Goal: Communication & Community: Answer question/provide support

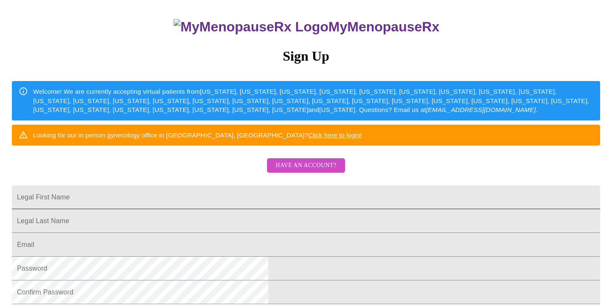
scroll to position [85, 0]
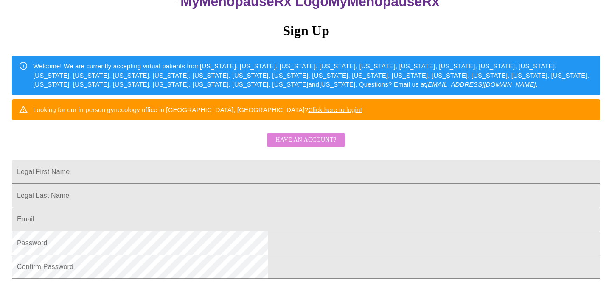
click at [307, 146] on span "Have an account?" at bounding box center [306, 140] width 61 height 11
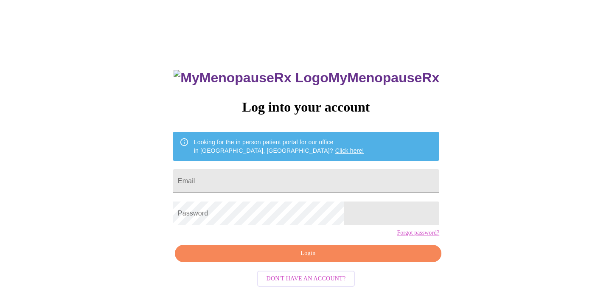
click at [239, 175] on input "Email" at bounding box center [306, 181] width 267 height 24
type input "[EMAIL_ADDRESS][DOMAIN_NAME]"
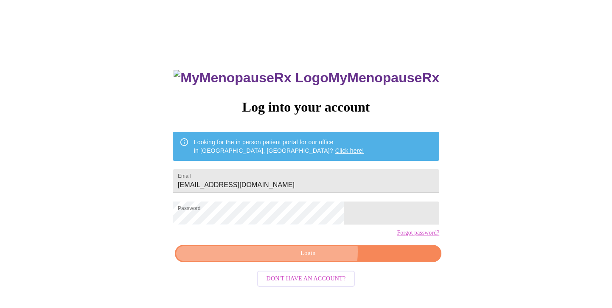
click at [314, 259] on span "Login" at bounding box center [308, 253] width 247 height 11
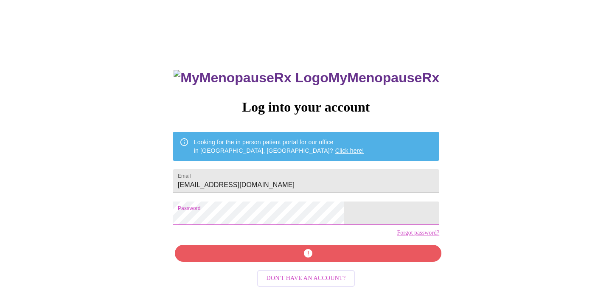
click at [166, 212] on div "MyMenopauseRx Log into your account Looking for the in person patient portal fo…" at bounding box center [305, 180] width 605 height 370
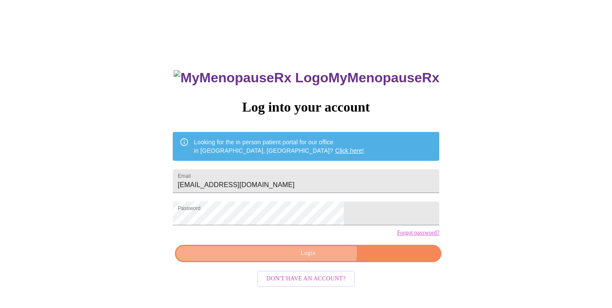
click at [314, 259] on span "Login" at bounding box center [308, 253] width 247 height 11
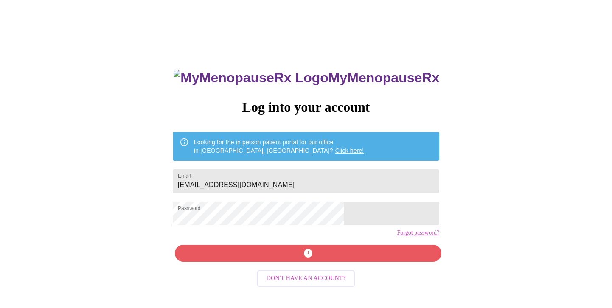
click at [397, 236] on link "Forgot password?" at bounding box center [418, 233] width 42 height 7
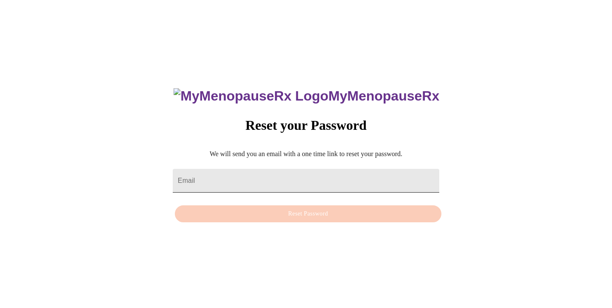
click at [222, 172] on input "Email" at bounding box center [306, 181] width 267 height 24
drag, startPoint x: 237, startPoint y: 176, endPoint x: 52, endPoint y: 151, distance: 186.8
click at [52, 151] on div "MyMenopauseRx Reset your Password We will send you an email with a one time lin…" at bounding box center [305, 151] width 605 height 308
type input "[EMAIL_ADDRESS][DOMAIN_NAME]"
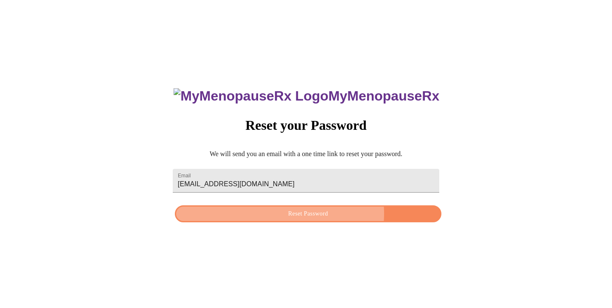
click at [308, 214] on span "Reset Password" at bounding box center [308, 214] width 247 height 11
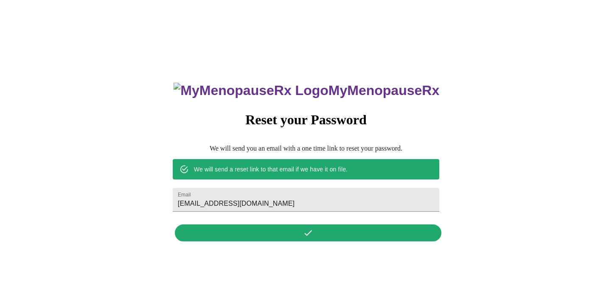
click at [307, 236] on div "MyMenopauseRx Reset your Password We will send you an email with a one time lin…" at bounding box center [306, 157] width 284 height 177
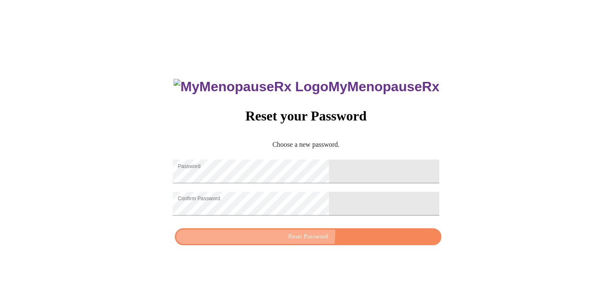
click at [310, 239] on span "Reset Password" at bounding box center [308, 237] width 247 height 11
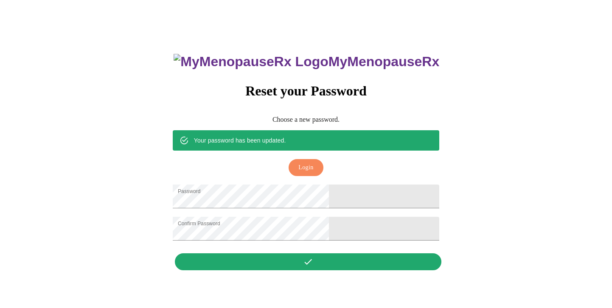
click at [309, 163] on span "Login" at bounding box center [305, 168] width 15 height 11
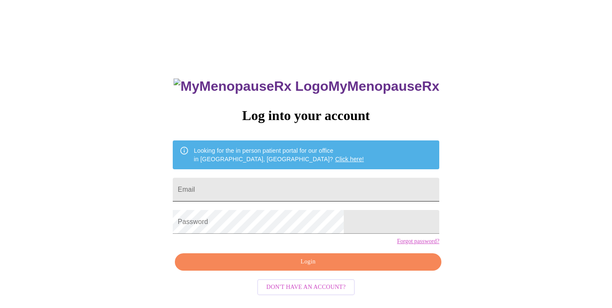
click at [242, 187] on input "Email" at bounding box center [306, 190] width 267 height 24
type input "[EMAIL_ADDRESS][DOMAIN_NAME]"
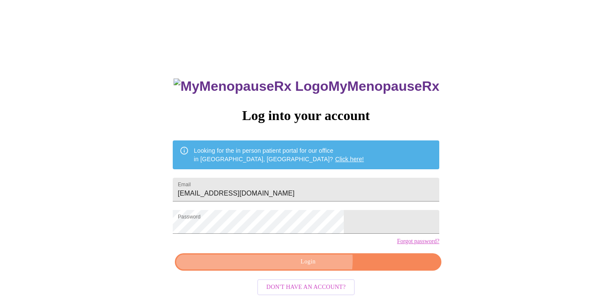
click at [312, 267] on span "Login" at bounding box center [308, 262] width 247 height 11
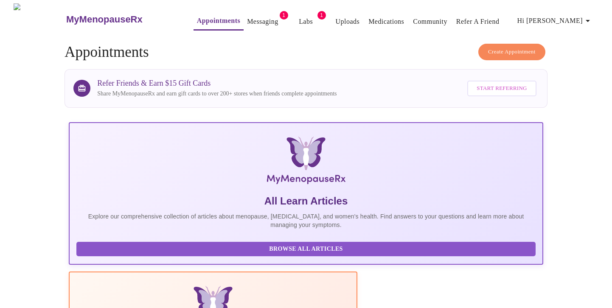
click at [249, 16] on link "Messaging" at bounding box center [262, 22] width 31 height 12
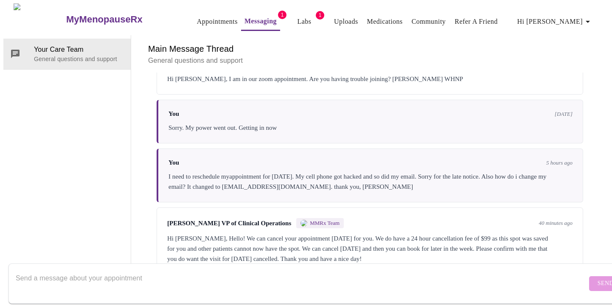
scroll to position [549, 0]
click at [37, 270] on textarea "Send a message about your appointment" at bounding box center [301, 283] width 571 height 27
type textarea "H"
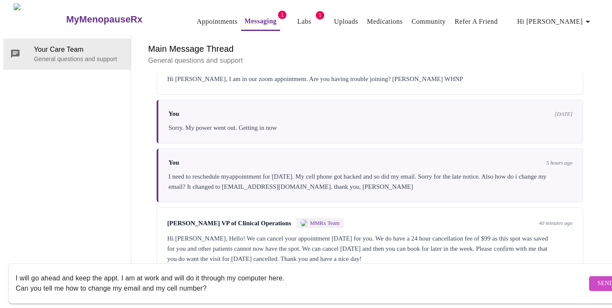
scroll to position [6, 0]
click at [214, 277] on textarea "I will go ahead and keep the appt. I am at work and will do it through my compu…" at bounding box center [301, 283] width 571 height 27
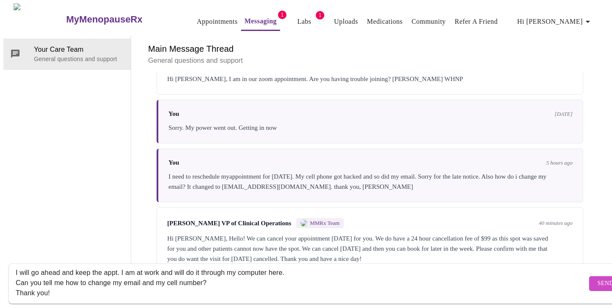
type textarea "I will go ahead and keep the appt. I am at work and will do it through my compu…"
click at [598, 278] on span "Send" at bounding box center [606, 283] width 16 height 11
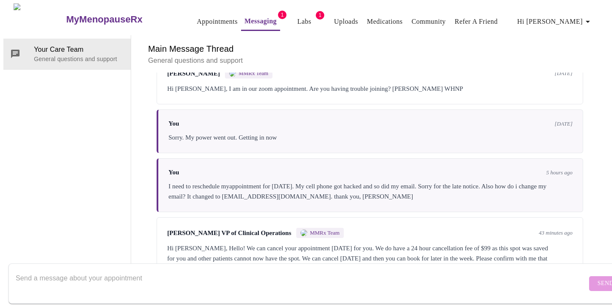
scroll to position [611, 0]
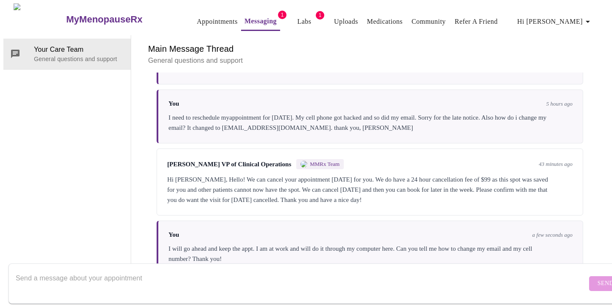
click at [69, 94] on div "Your Care Team General questions and support" at bounding box center [67, 154] width 128 height 239
click at [198, 17] on link "Appointments" at bounding box center [217, 22] width 41 height 12
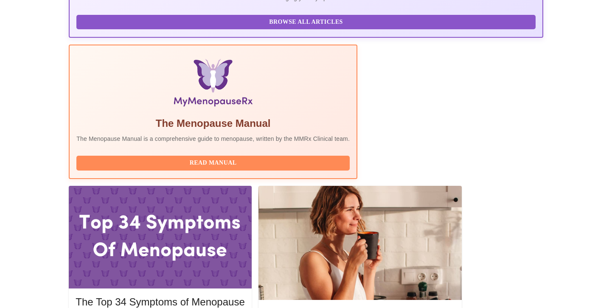
scroll to position [212, 0]
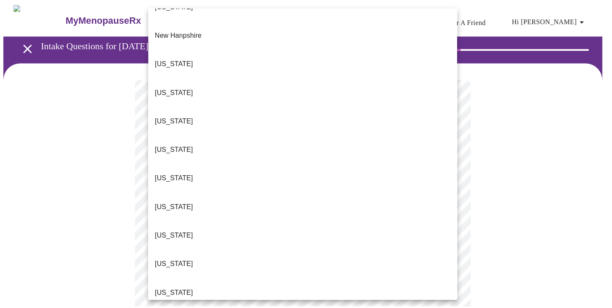
scroll to position [807, 0]
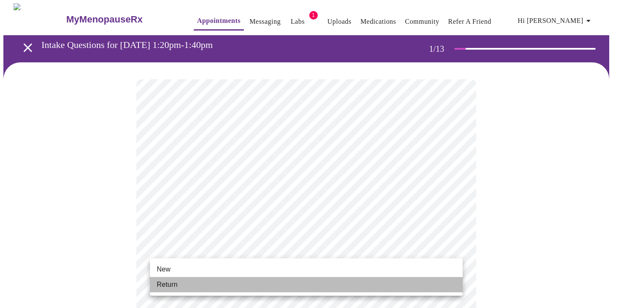
click at [164, 284] on span "Return" at bounding box center [167, 285] width 21 height 10
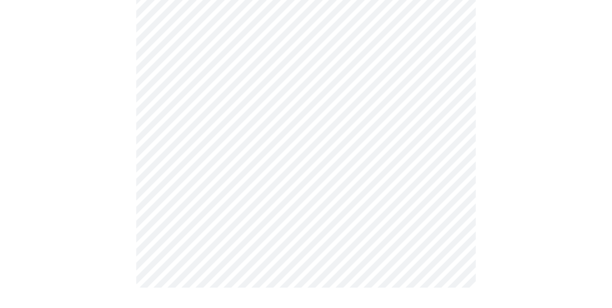
scroll to position [0, 0]
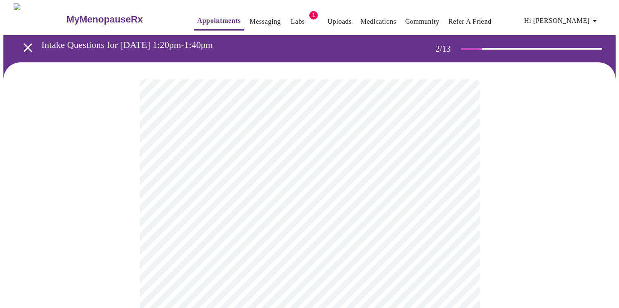
click at [454, 174] on body "MyMenopauseRx Appointments Messaging Labs 1 Uploads Medications Community Refer…" at bounding box center [309, 258] width 612 height 510
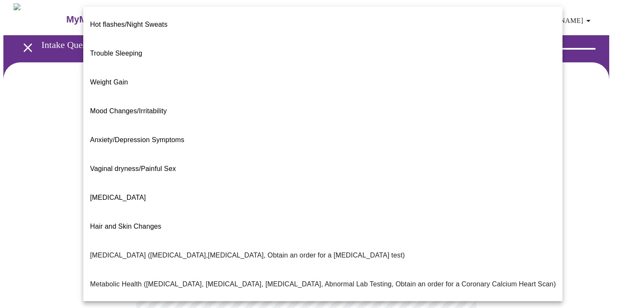
click at [104, 79] on span "Weight Gain" at bounding box center [109, 82] width 38 height 7
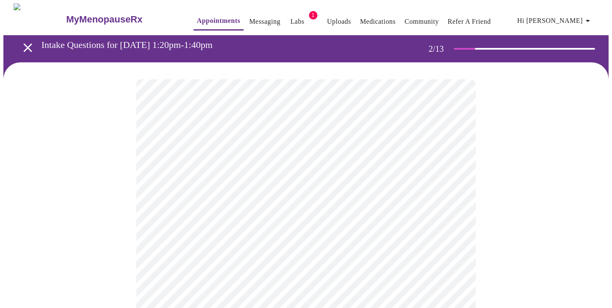
click at [431, 264] on body "MyMenopauseRx Appointments Messaging Labs 1 Uploads Medications Community Refer…" at bounding box center [305, 255] width 605 height 505
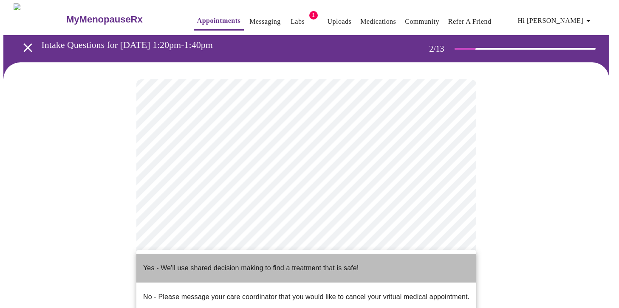
click at [184, 263] on p "Yes - We'll use shared decision making to find a treatment that is safe!" at bounding box center [250, 268] width 215 height 10
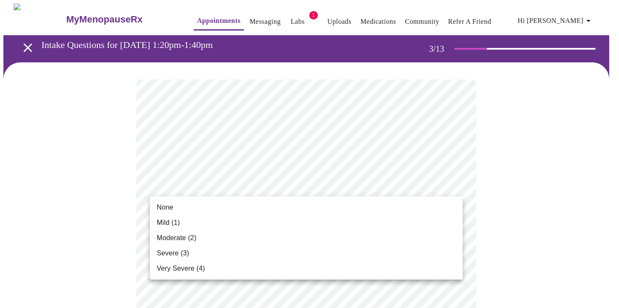
click at [170, 223] on span "Mild (1)" at bounding box center [168, 223] width 23 height 10
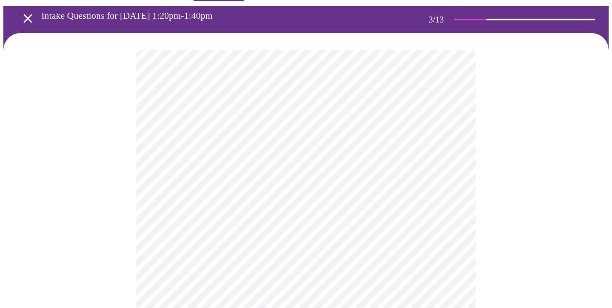
scroll to position [42, 0]
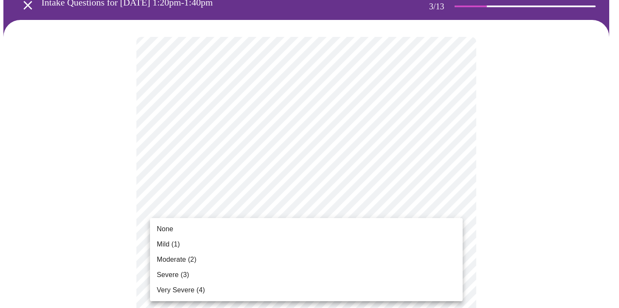
click at [162, 228] on span "None" at bounding box center [165, 229] width 17 height 10
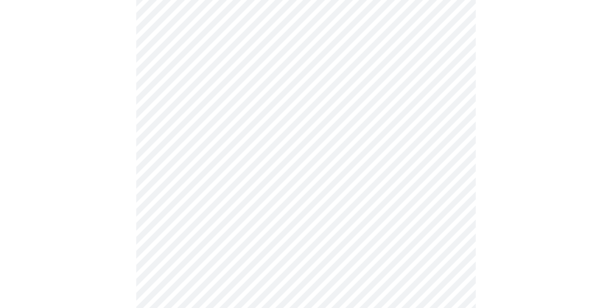
scroll to position [127, 0]
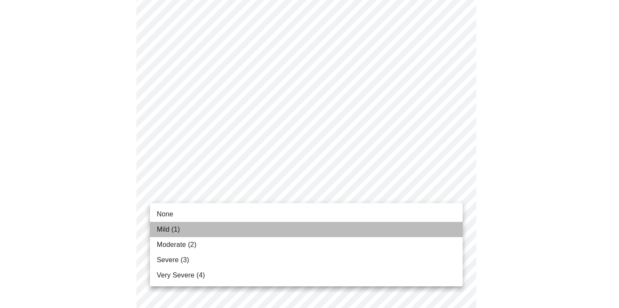
click at [170, 229] on span "Mild (1)" at bounding box center [168, 230] width 23 height 10
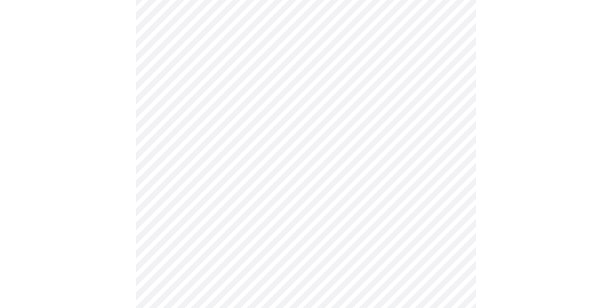
scroll to position [212, 0]
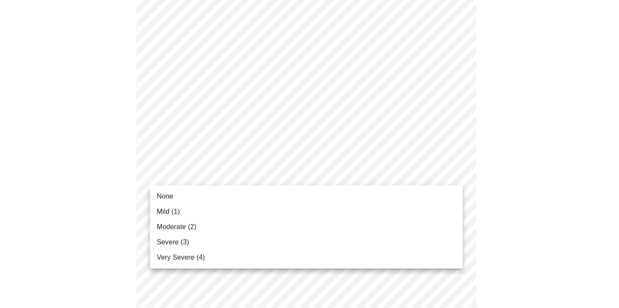
click at [167, 209] on span "Mild (1)" at bounding box center [168, 212] width 23 height 10
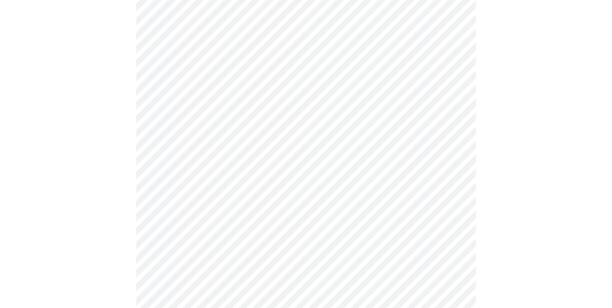
scroll to position [297, 0]
click at [453, 146] on body "MyMenopauseRx Appointments Messaging Labs 1 Uploads Medications Community Refer…" at bounding box center [309, 247] width 612 height 1082
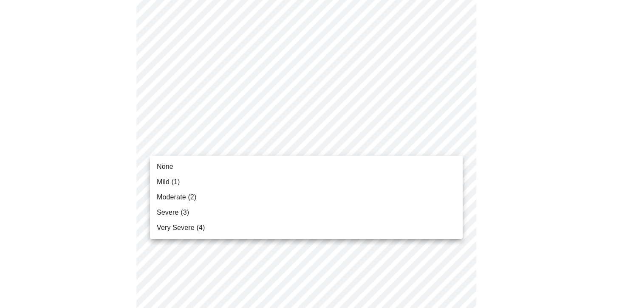
click at [179, 197] on span "Moderate (2)" at bounding box center [176, 197] width 39 height 10
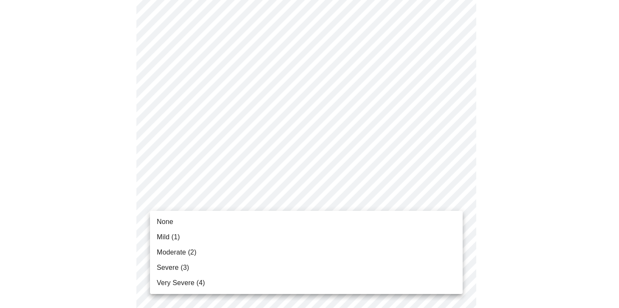
click at [456, 199] on body "MyMenopauseRx Appointments Messaging Labs 1 Uploads Medications Community Refer…" at bounding box center [309, 241] width 612 height 1070
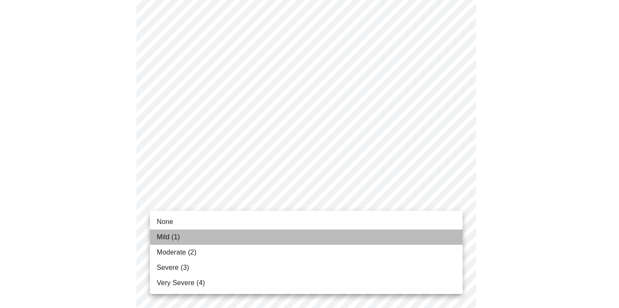
click at [174, 236] on span "Mild (1)" at bounding box center [168, 237] width 23 height 10
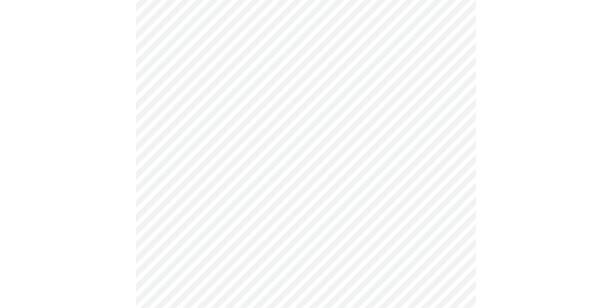
scroll to position [425, 0]
click at [454, 141] on body "MyMenopauseRx Appointments Messaging Labs 1 Uploads Medications Community Refer…" at bounding box center [305, 108] width 605 height 1058
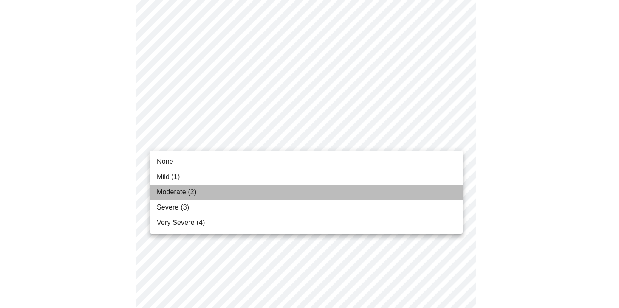
click at [174, 193] on span "Moderate (2)" at bounding box center [176, 192] width 39 height 10
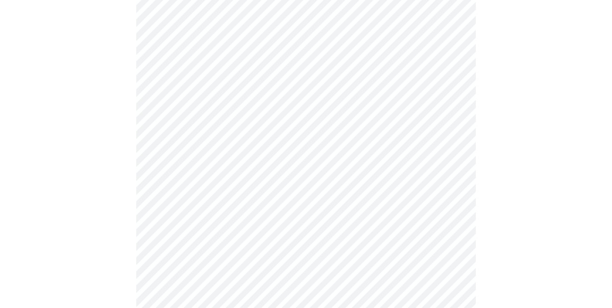
click at [458, 207] on body "MyMenopauseRx Appointments Messaging Labs 1 Uploads Medications Community Refer…" at bounding box center [305, 102] width 605 height 1046
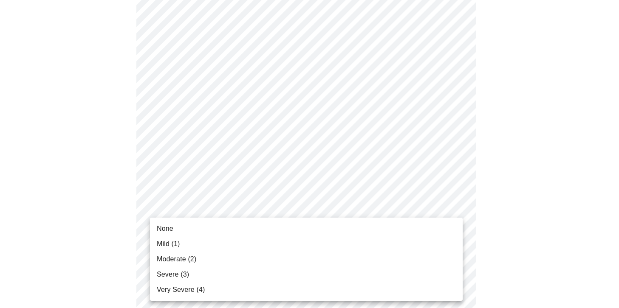
click at [174, 245] on span "Mild (1)" at bounding box center [168, 244] width 23 height 10
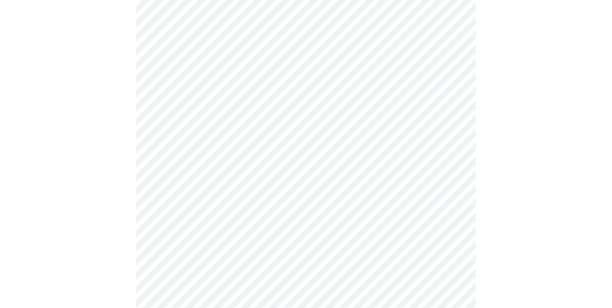
scroll to position [509, 0]
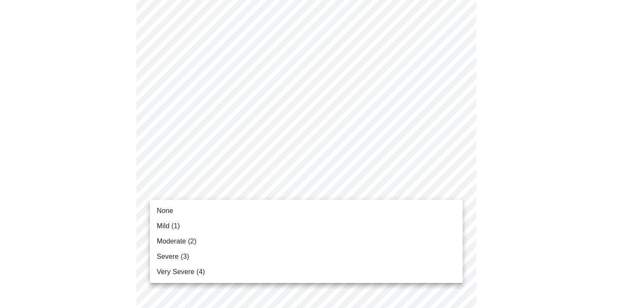
click at [455, 187] on body "MyMenopauseRx Appointments Messaging Labs 1 Uploads Medications Community Refer…" at bounding box center [309, 11] width 612 height 1034
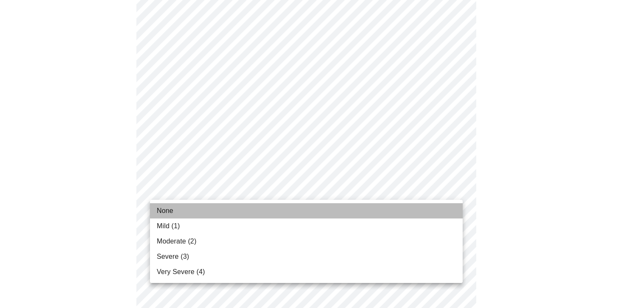
click at [169, 210] on span "None" at bounding box center [165, 211] width 17 height 10
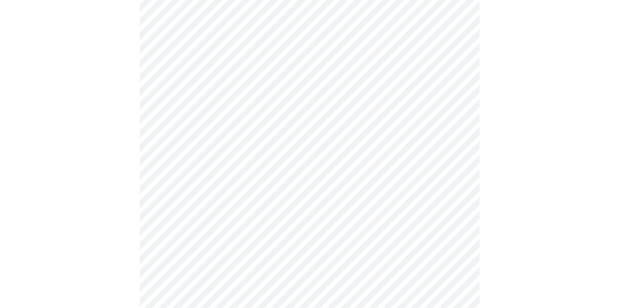
click at [454, 253] on body "MyMenopauseRx Appointments Messaging Labs 1 Uploads Medications Community Refer…" at bounding box center [309, 5] width 612 height 1022
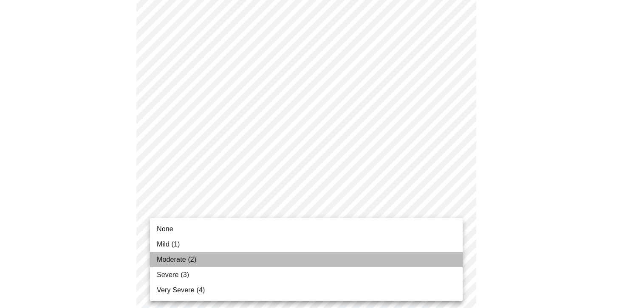
click at [177, 260] on span "Moderate (2)" at bounding box center [176, 260] width 39 height 10
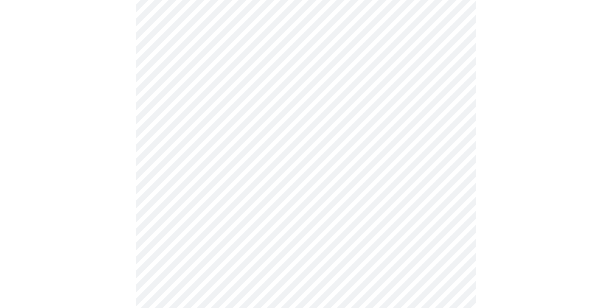
scroll to position [594, 0]
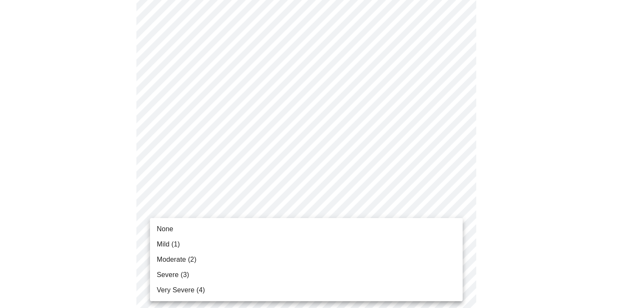
click at [174, 276] on span "Severe (3)" at bounding box center [173, 275] width 32 height 10
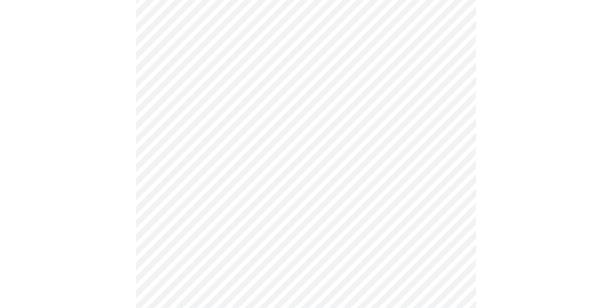
scroll to position [297, 0]
click at [454, 186] on body "MyMenopauseRx Appointments Messaging Labs 1 Uploads Medications Community Refer…" at bounding box center [309, 108] width 612 height 804
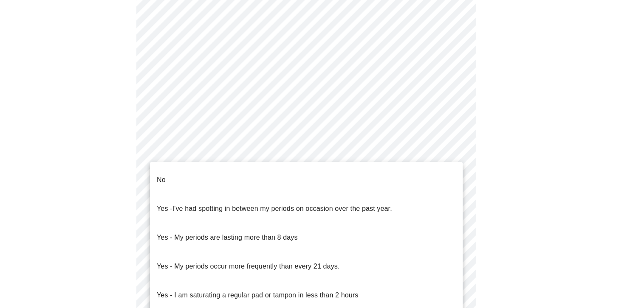
click at [198, 173] on li "No" at bounding box center [306, 180] width 312 height 29
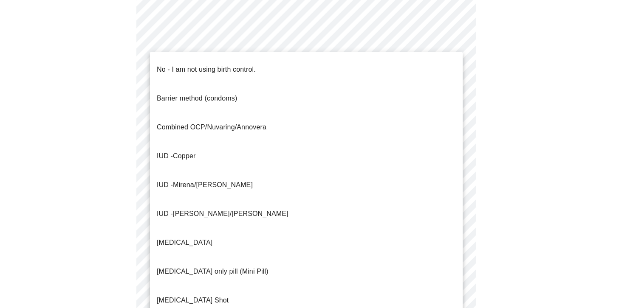
click at [452, 249] on body "MyMenopauseRx Appointments Messaging Labs 1 Uploads Medications Community Refer…" at bounding box center [309, 105] width 612 height 799
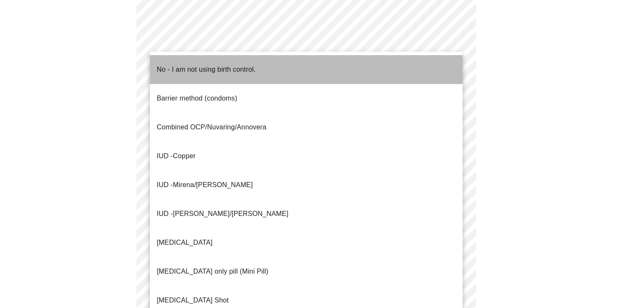
click at [187, 65] on p "No - I am not using birth control." at bounding box center [206, 70] width 99 height 10
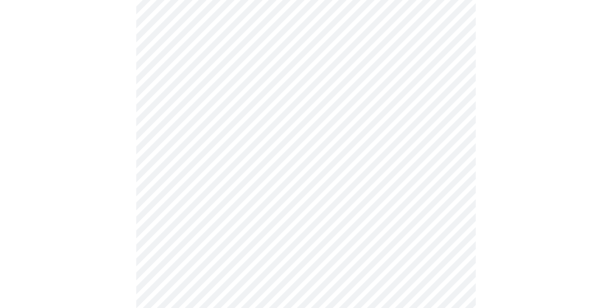
scroll to position [382, 0]
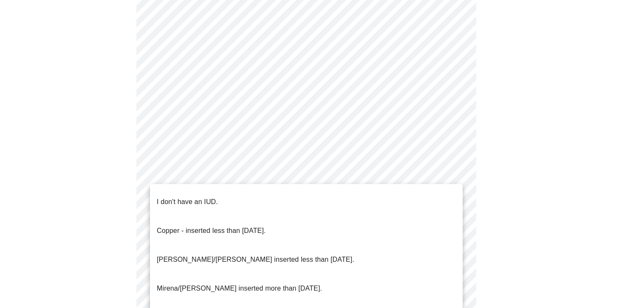
click at [456, 225] on body "MyMenopauseRx Appointments Messaging Labs 1 Uploads Medications Community Refer…" at bounding box center [309, 17] width 612 height 793
click at [196, 197] on p "I don't have an IUD." at bounding box center [187, 202] width 61 height 10
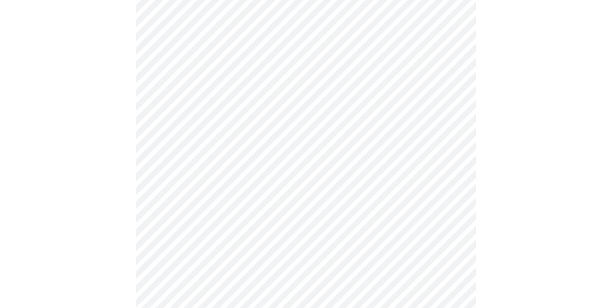
scroll to position [467, 0]
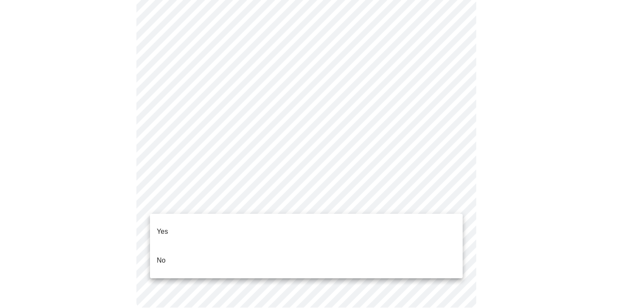
click at [172, 226] on li "Yes" at bounding box center [306, 231] width 312 height 29
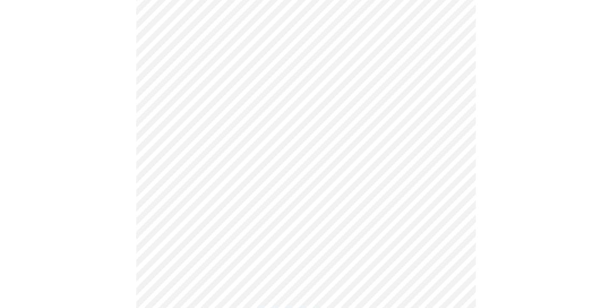
scroll to position [2250, 0]
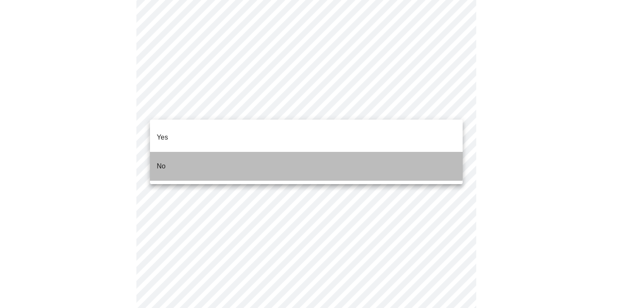
click at [169, 152] on li "No" at bounding box center [306, 166] width 312 height 29
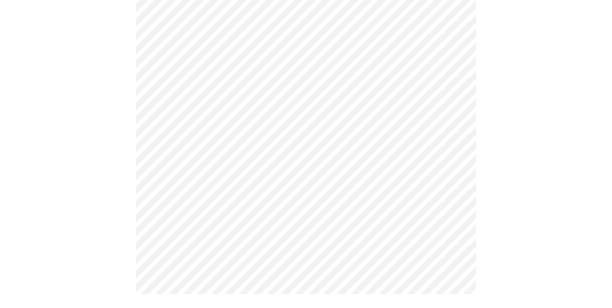
scroll to position [2330, 0]
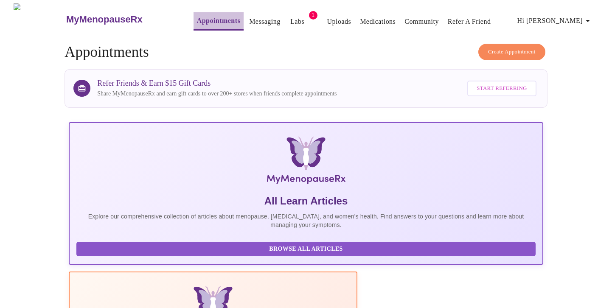
click at [197, 17] on link "Appointments" at bounding box center [218, 21] width 43 height 12
click at [290, 17] on link "Labs" at bounding box center [297, 22] width 14 height 12
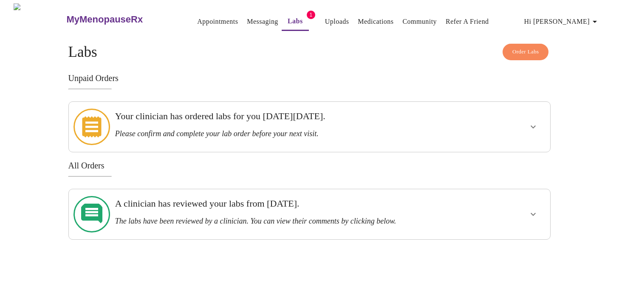
click at [197, 18] on link "Appointments" at bounding box center [217, 22] width 41 height 12
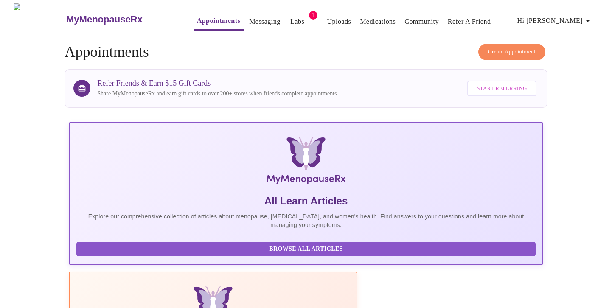
drag, startPoint x: 396, startPoint y: 70, endPoint x: 394, endPoint y: 65, distance: 5.8
click at [395, 69] on div "Refer Friends & Earn $15 Gift Cards Share MyMenopauseRx and earn gift cards to …" at bounding box center [306, 88] width 483 height 39
click at [373, 44] on h4 "Create Appointment Appointments" at bounding box center [306, 52] width 483 height 17
click at [290, 19] on link "Labs" at bounding box center [297, 22] width 14 height 12
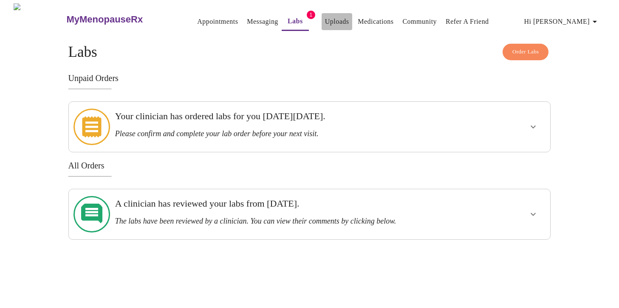
click at [325, 18] on link "Uploads" at bounding box center [337, 22] width 24 height 12
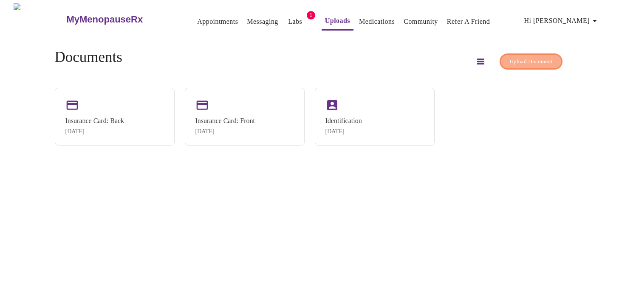
click at [517, 57] on span "Upload Document" at bounding box center [530, 62] width 43 height 10
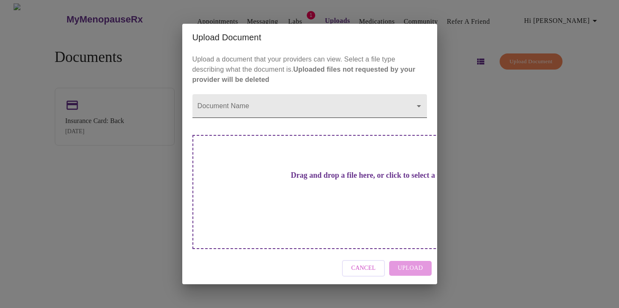
click at [421, 121] on body "MyMenopauseRx Appointments Messaging Labs 1 Uploads Medications Community Refer…" at bounding box center [309, 157] width 612 height 308
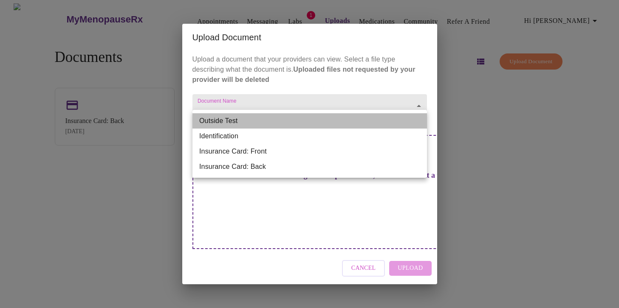
click at [421, 120] on li "Outside Test" at bounding box center [309, 120] width 234 height 15
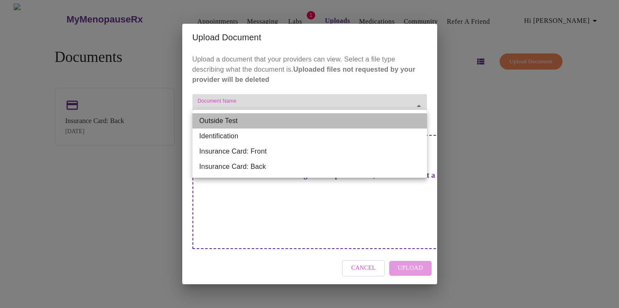
type input "Outside Test"
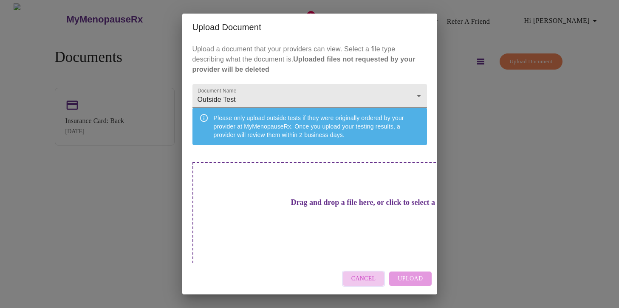
click at [366, 277] on span "Cancel" at bounding box center [363, 279] width 25 height 11
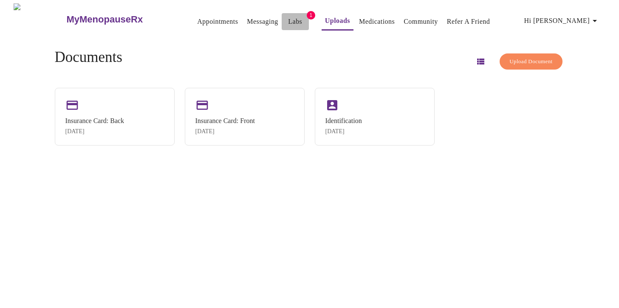
click at [288, 20] on link "Labs" at bounding box center [295, 22] width 14 height 12
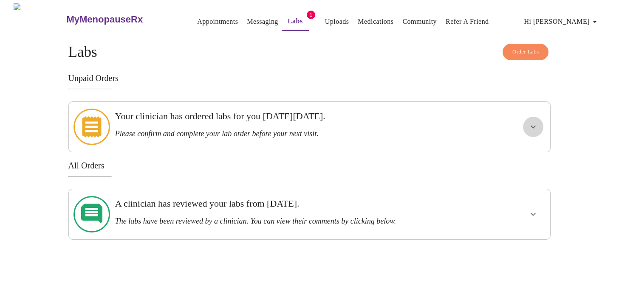
click at [526, 124] on button "show more" at bounding box center [533, 127] width 20 height 20
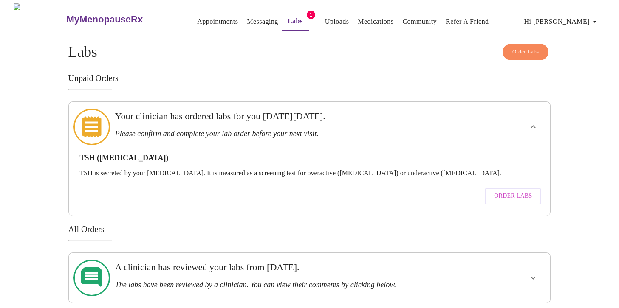
click at [599, 21] on icon "button" at bounding box center [594, 22] width 10 height 10
click at [599, 19] on li "Settings" at bounding box center [584, 18] width 39 height 15
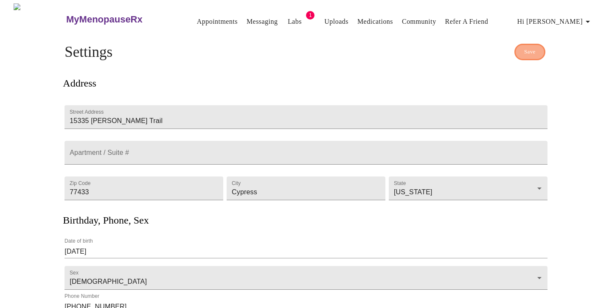
click at [532, 51] on span "Save" at bounding box center [529, 52] width 11 height 10
click at [324, 19] on link "Uploads" at bounding box center [336, 22] width 24 height 12
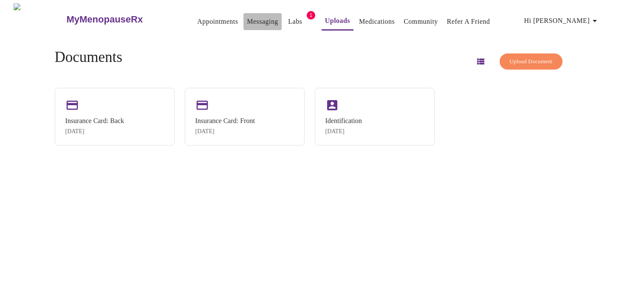
click at [247, 19] on link "Messaging" at bounding box center [262, 22] width 31 height 12
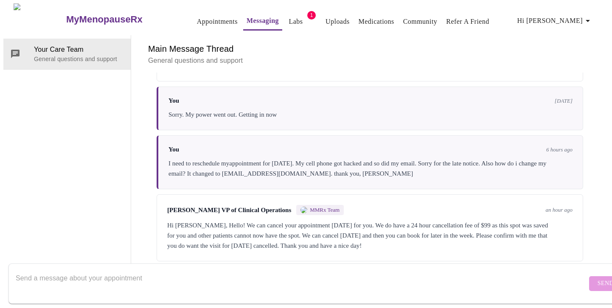
scroll to position [674, 0]
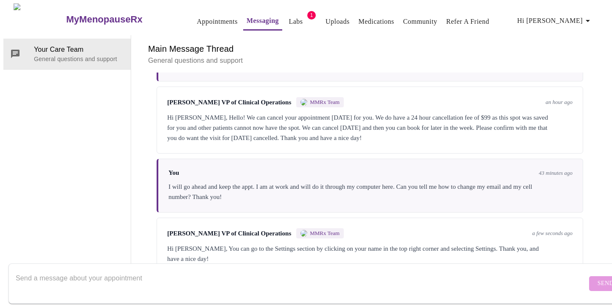
click at [79, 78] on div "Your Care Team General questions and support" at bounding box center [67, 154] width 128 height 239
click at [537, 112] on div "Hi Helen, Hello! We can cancel your appointment today for you. We do have a 24 …" at bounding box center [369, 127] width 405 height 31
click at [51, 272] on textarea "Send a message about your appointment" at bounding box center [301, 283] width 571 height 27
type textarea "t"
type textarea "Thank you! Have a good day"
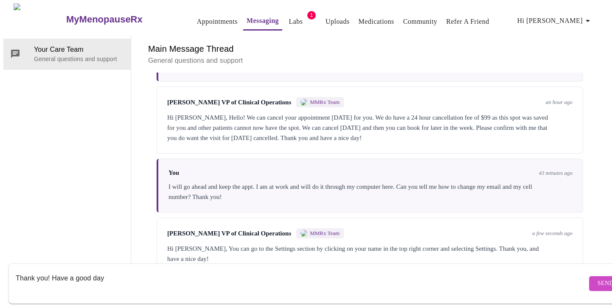
click at [598, 278] on span "Send" at bounding box center [606, 283] width 16 height 11
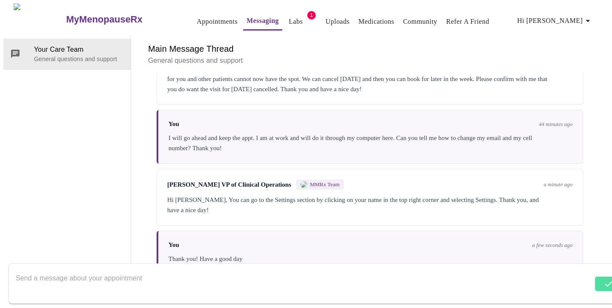
scroll to position [549, 0]
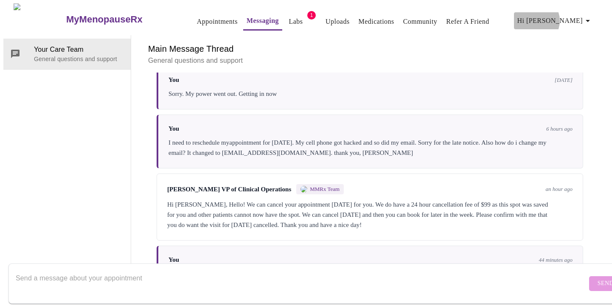
click at [576, 17] on span "Hi Helen" at bounding box center [555, 21] width 76 height 12
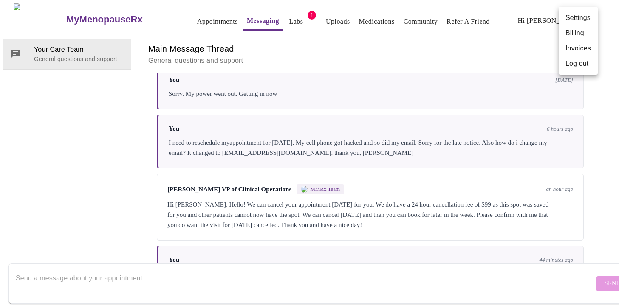
click at [525, 30] on div at bounding box center [309, 154] width 619 height 308
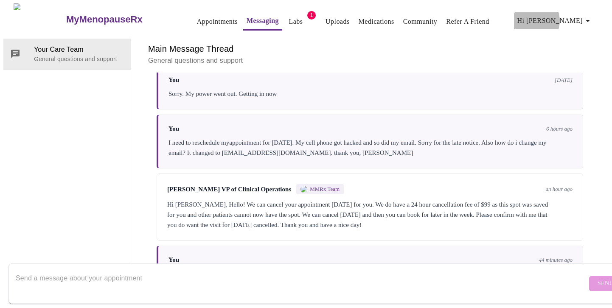
click at [573, 17] on span "Hi Helen" at bounding box center [555, 21] width 76 height 12
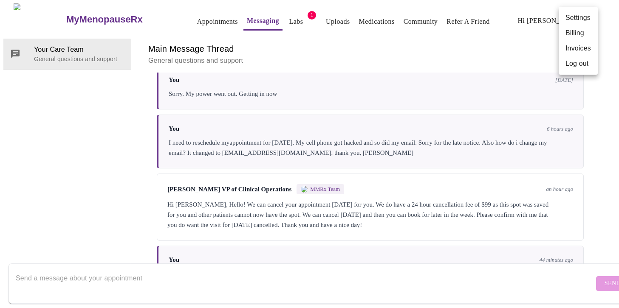
click at [570, 17] on li "Settings" at bounding box center [577, 17] width 39 height 15
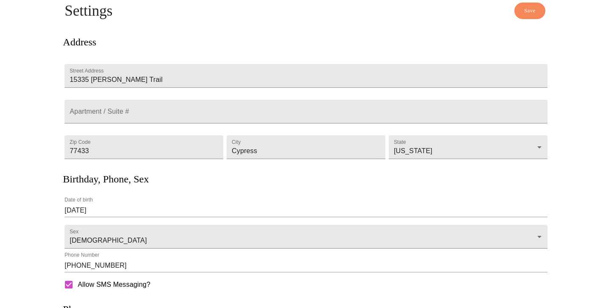
scroll to position [37, 0]
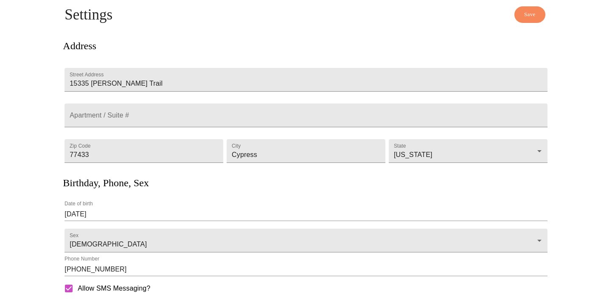
click at [533, 17] on button "Save" at bounding box center [530, 14] width 31 height 17
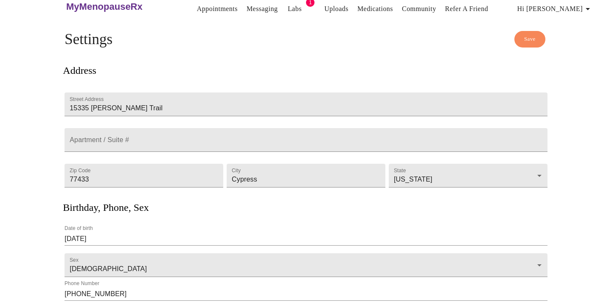
scroll to position [0, 0]
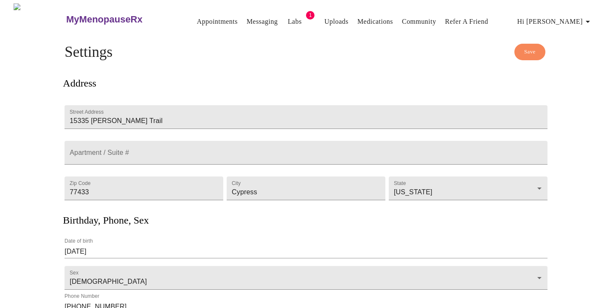
click at [199, 19] on link "Appointments" at bounding box center [217, 22] width 41 height 12
